Goal: Transaction & Acquisition: Purchase product/service

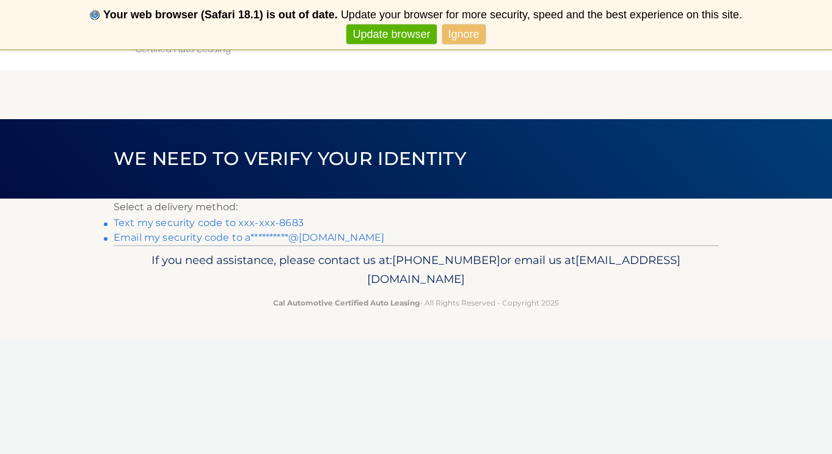
click at [259, 218] on link "Text my security code to xxx-xxx-8683" at bounding box center [209, 223] width 190 height 12
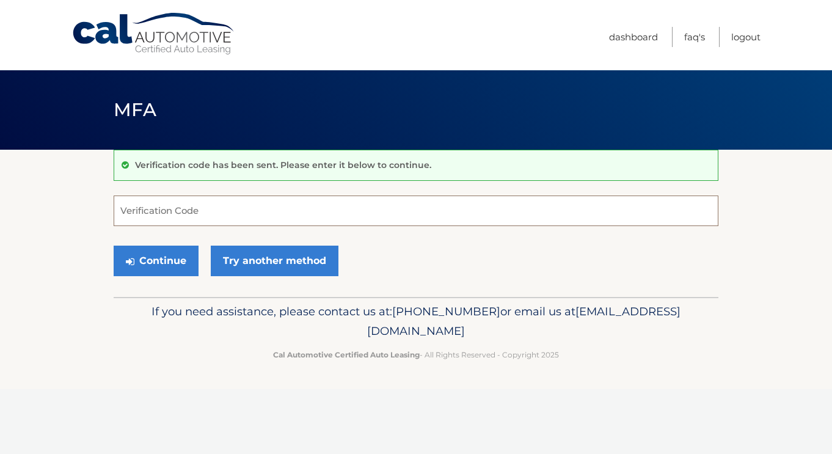
click at [259, 223] on input "Verification Code" at bounding box center [416, 211] width 605 height 31
type input "058191"
click at [168, 260] on button "Continue" at bounding box center [156, 261] width 85 height 31
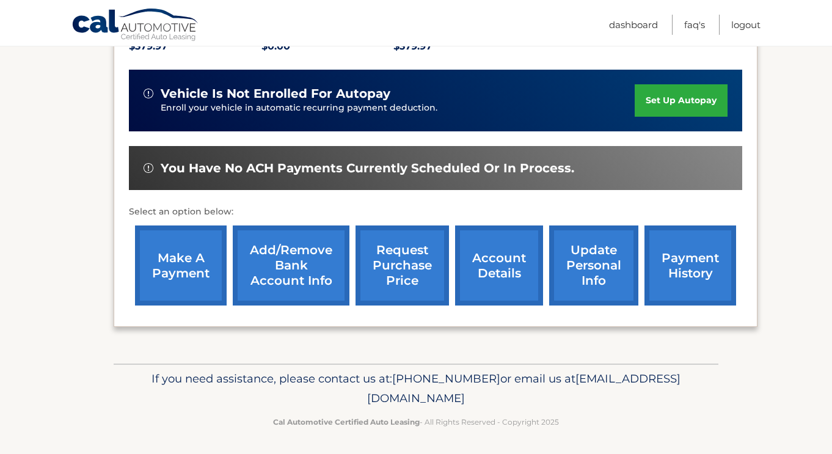
scroll to position [283, 0]
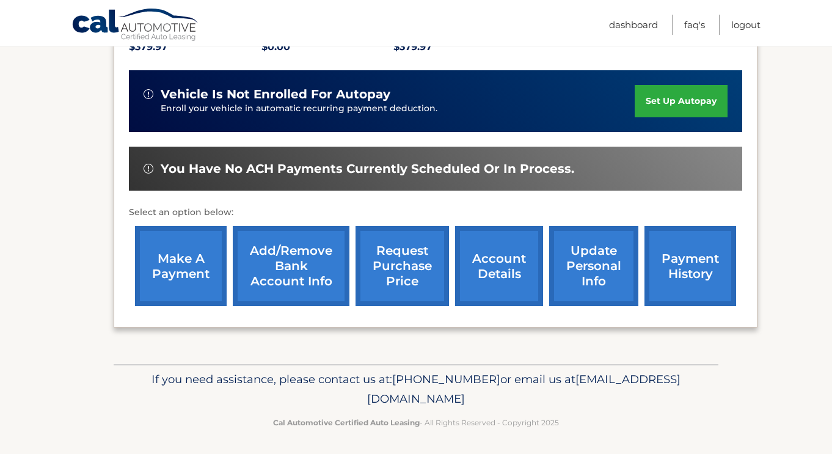
click at [690, 251] on link "payment history" at bounding box center [691, 266] width 92 height 80
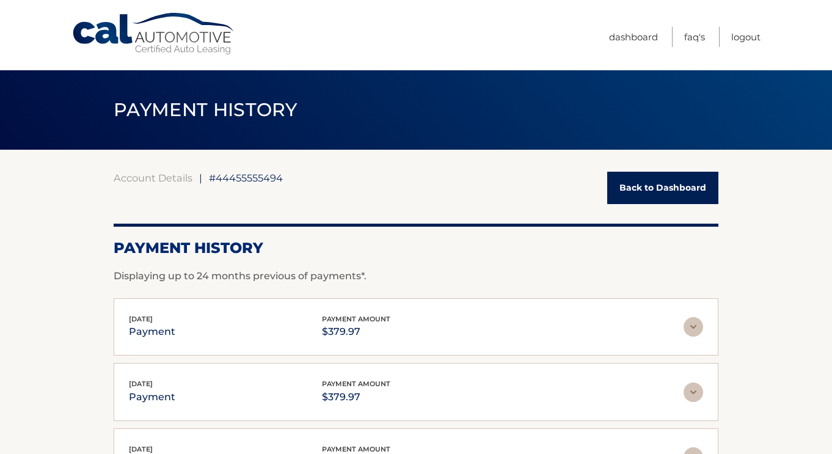
click at [216, 128] on header "PAYMENT HISTORY" at bounding box center [416, 109] width 605 height 79
click at [668, 194] on link "Back to Dashboard" at bounding box center [662, 188] width 111 height 32
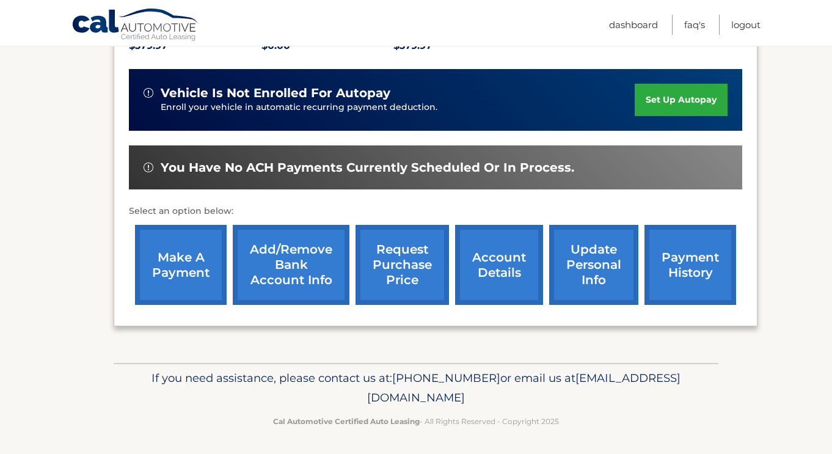
scroll to position [283, 0]
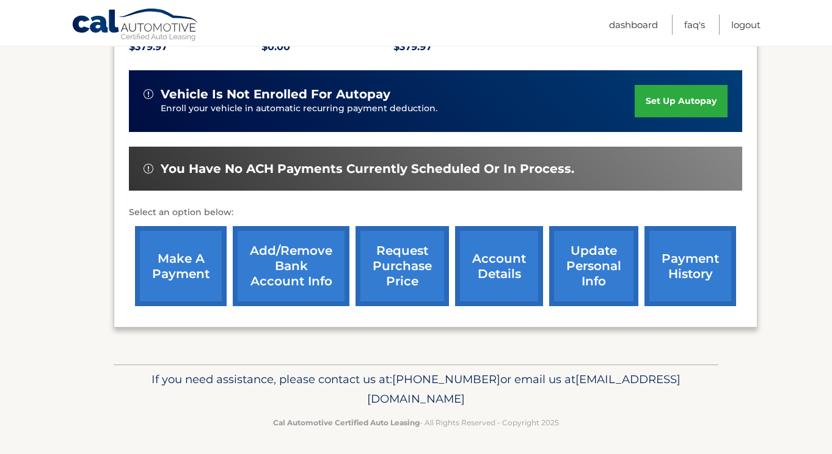
click at [197, 279] on link "make a payment" at bounding box center [181, 266] width 92 height 80
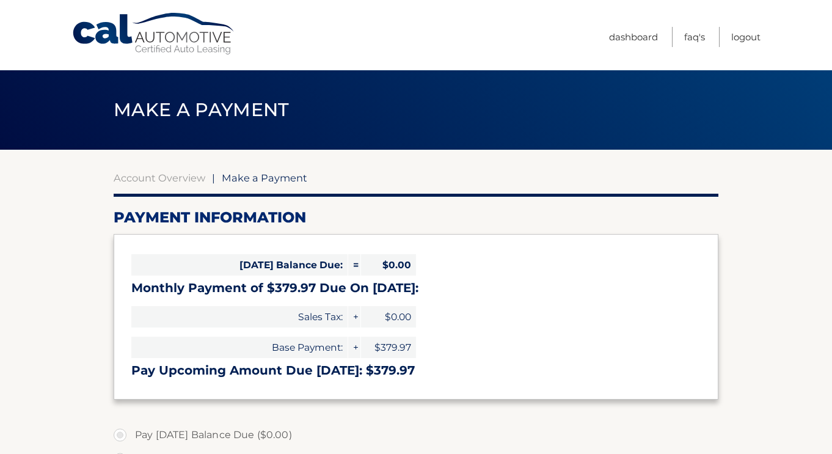
select select "OTc4ZDM0ZDMtNDQxNi00NjgxLWIyYjMtZmZmYWNmZjNjM2Jk"
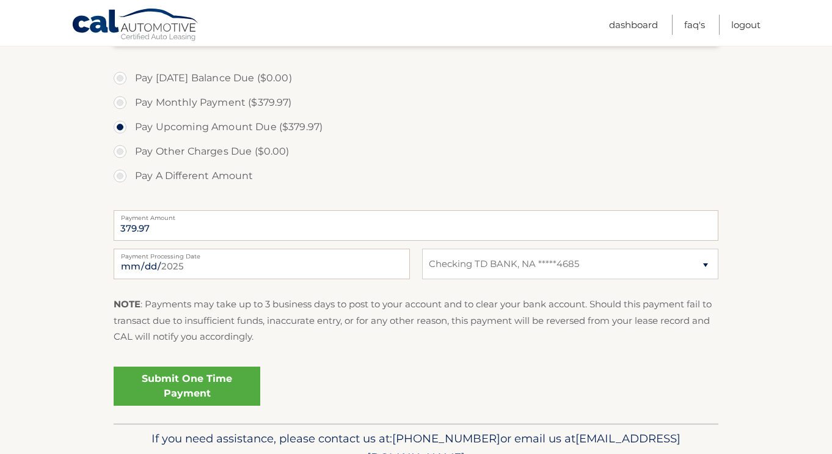
scroll to position [357, 0]
click at [213, 382] on link "Submit One Time Payment" at bounding box center [187, 386] width 147 height 39
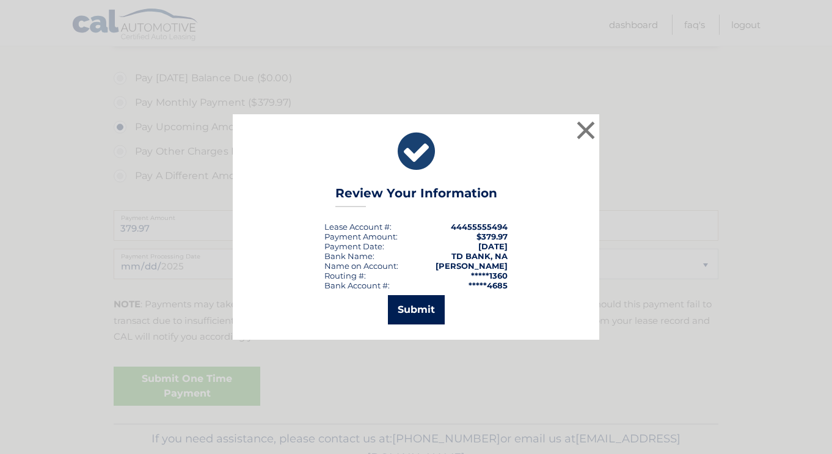
click at [430, 312] on button "Submit" at bounding box center [416, 309] width 57 height 29
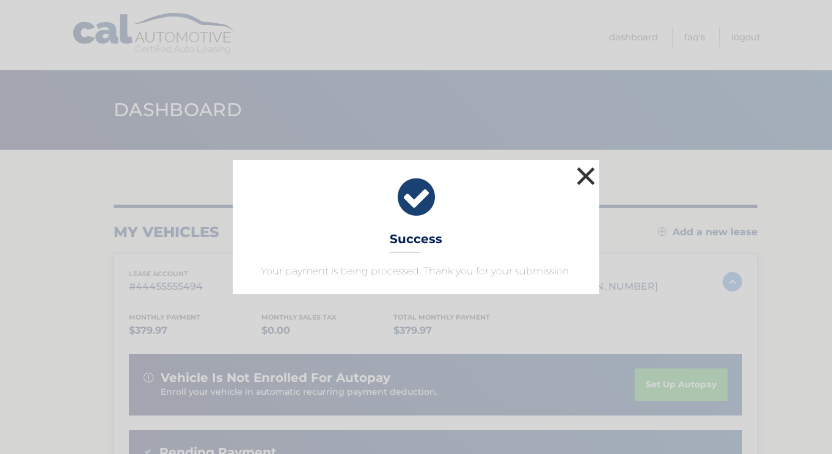
click at [579, 172] on button "×" at bounding box center [586, 176] width 24 height 24
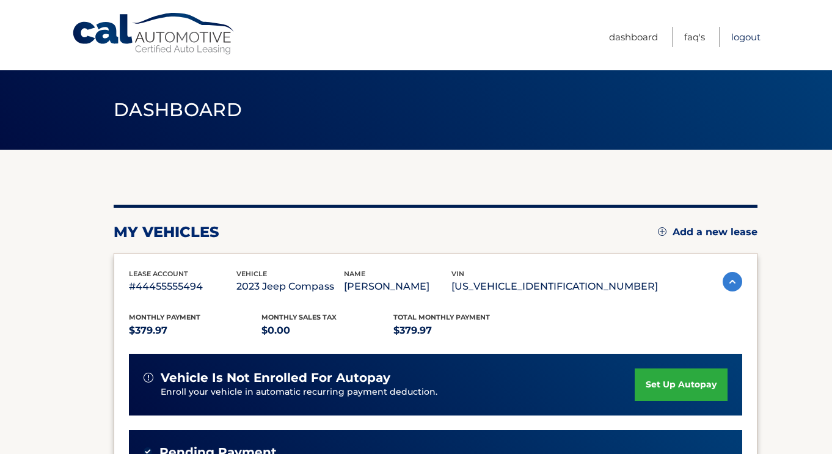
click at [742, 38] on link "Logout" at bounding box center [745, 37] width 29 height 20
